Goal: Transaction & Acquisition: Book appointment/travel/reservation

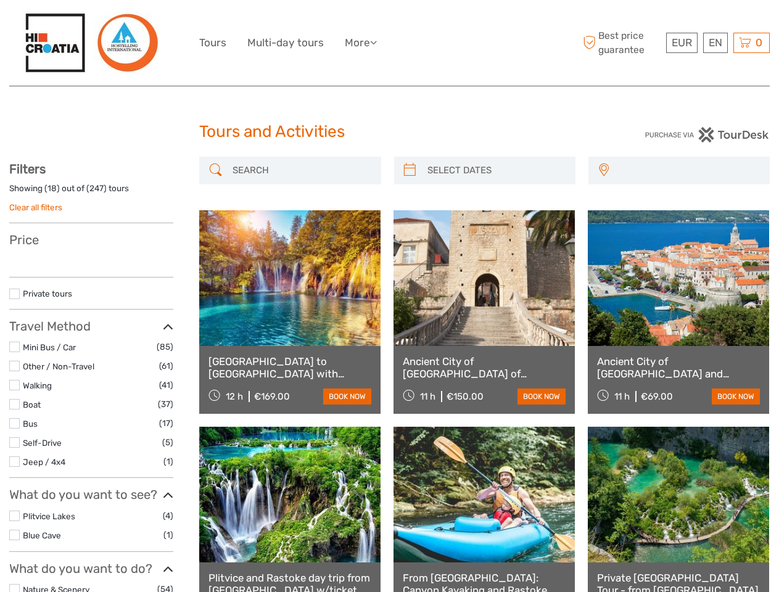
select select
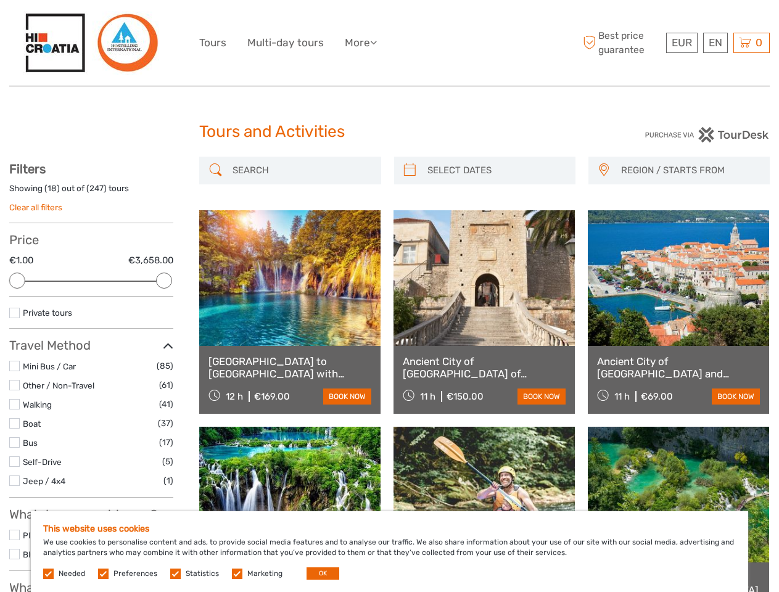
click at [389, 43] on ul "Tours Multi-day tours More Back to Hostel Back to Hostel" at bounding box center [297, 43] width 196 height 18
click at [362, 43] on link "More" at bounding box center [361, 43] width 32 height 18
click at [377, 42] on icon at bounding box center [373, 42] width 7 height 10
click at [681, 43] on span "EUR" at bounding box center [682, 42] width 20 height 12
click at [715, 43] on div "EN English Español Deutsch" at bounding box center [715, 43] width 25 height 20
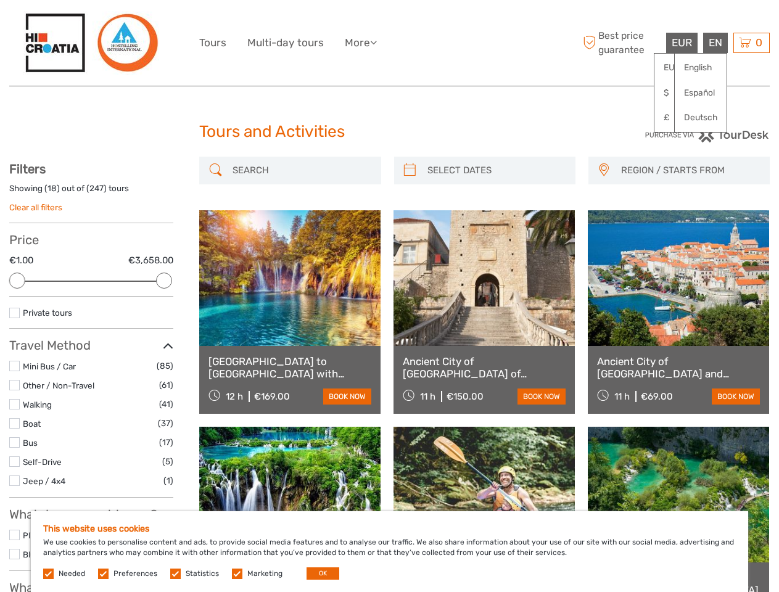
click at [751, 43] on div "0 Items Total €0,00 Checkout The shopping cart is empty." at bounding box center [752, 43] width 36 height 20
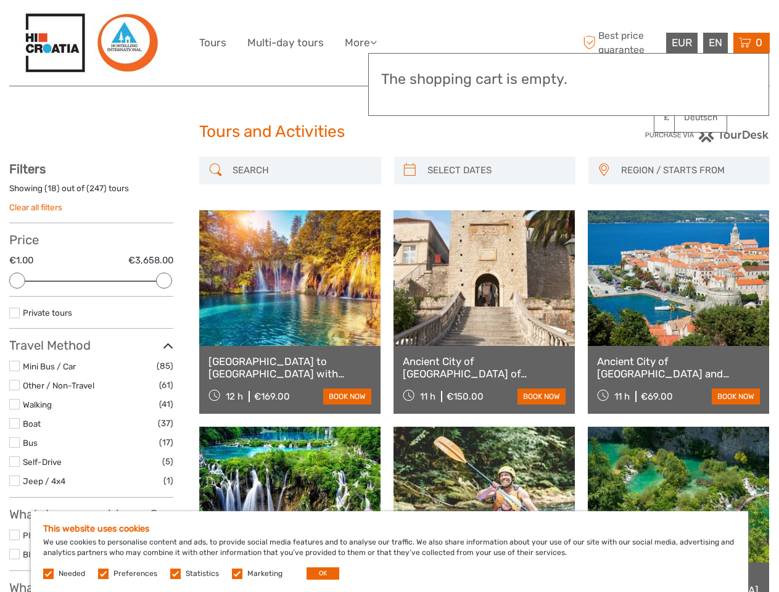
click at [17, 281] on div at bounding box center [17, 281] width 16 height 16
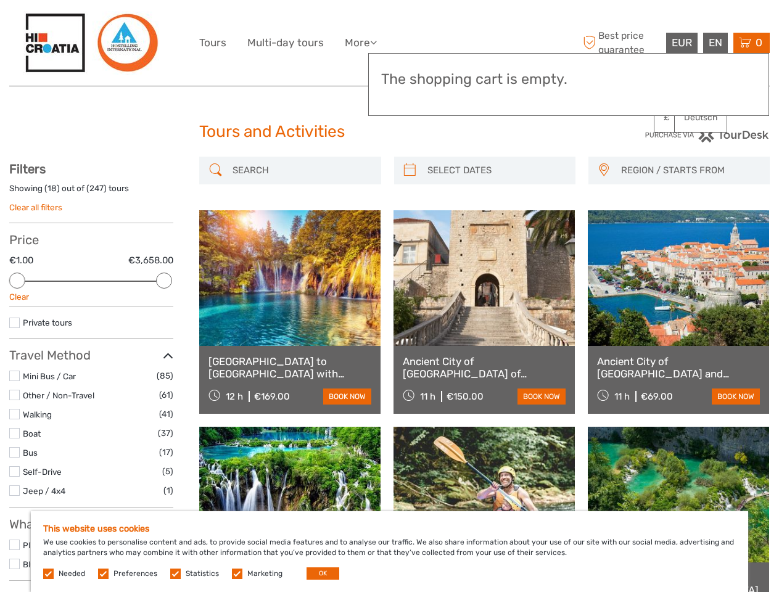
click at [164, 281] on div "Filters Showing ( 18 ) out of ( 247 ) tours Clear all filters Price €1.00 €3,65…" at bounding box center [91, 496] width 164 height 668
click at [410, 210] on link at bounding box center [484, 278] width 181 height 136
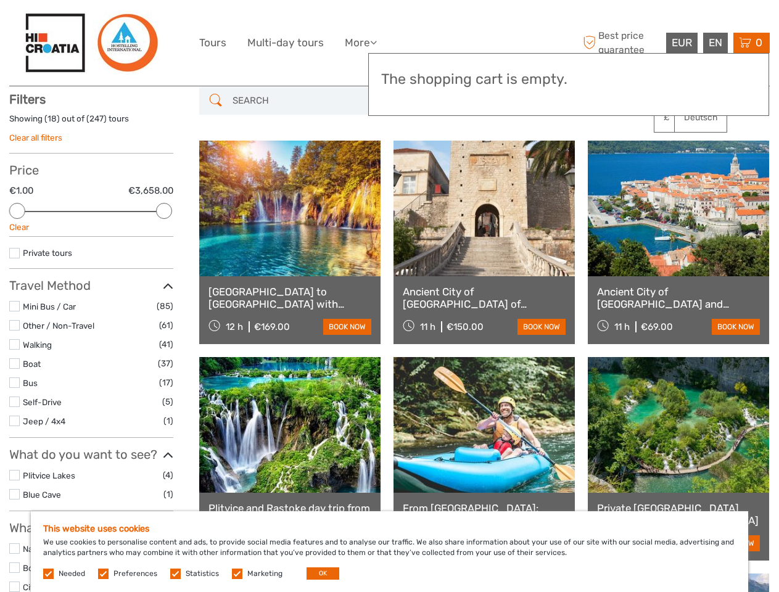
click at [495, 170] on link at bounding box center [484, 209] width 181 height 136
